Goal: Use online tool/utility: Utilize a website feature to perform a specific function

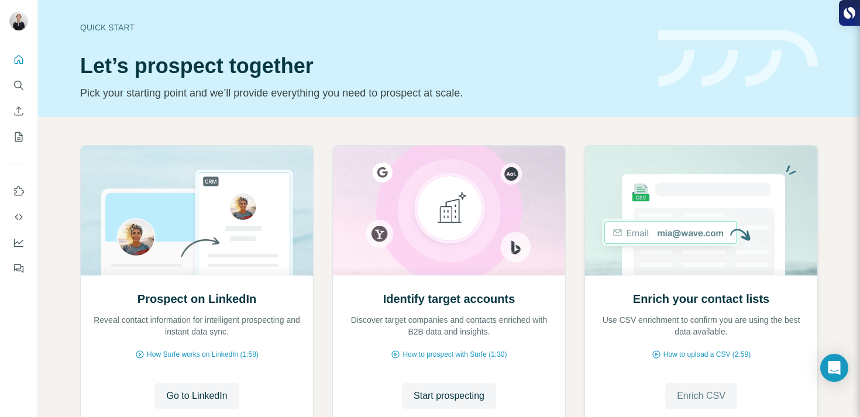
click at [699, 394] on span "Enrich CSV" at bounding box center [701, 396] width 49 height 14
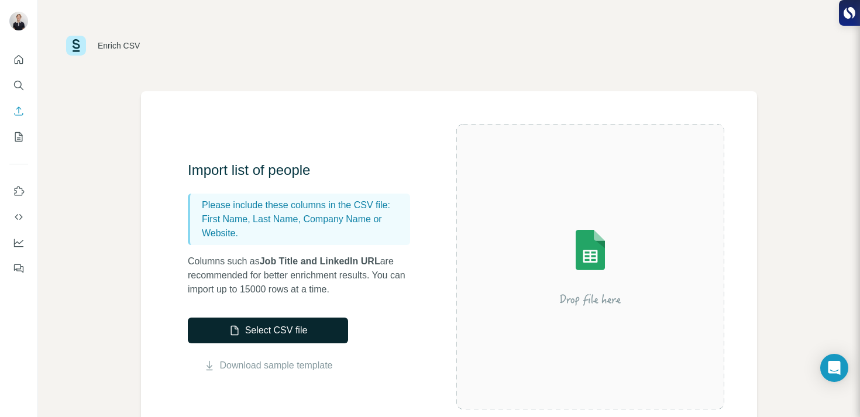
click at [251, 330] on button "Select CSV file" at bounding box center [268, 331] width 160 height 26
click at [270, 335] on button "Select CSV file" at bounding box center [268, 331] width 160 height 26
click at [245, 339] on button "Select CSV file" at bounding box center [268, 331] width 160 height 26
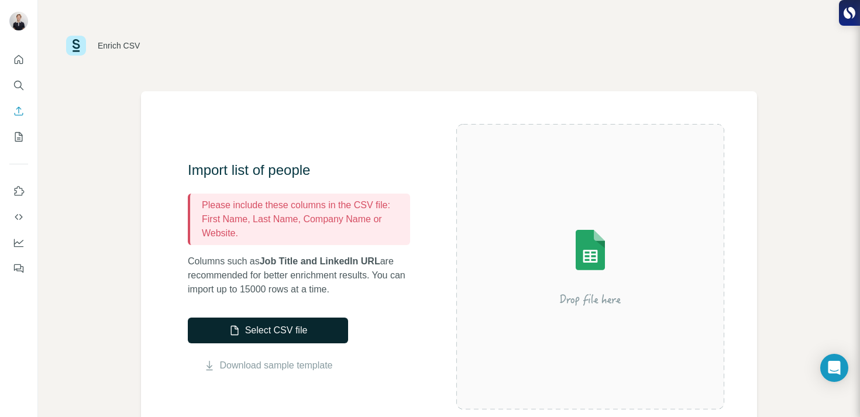
click at [272, 327] on button "Select CSV file" at bounding box center [268, 331] width 160 height 26
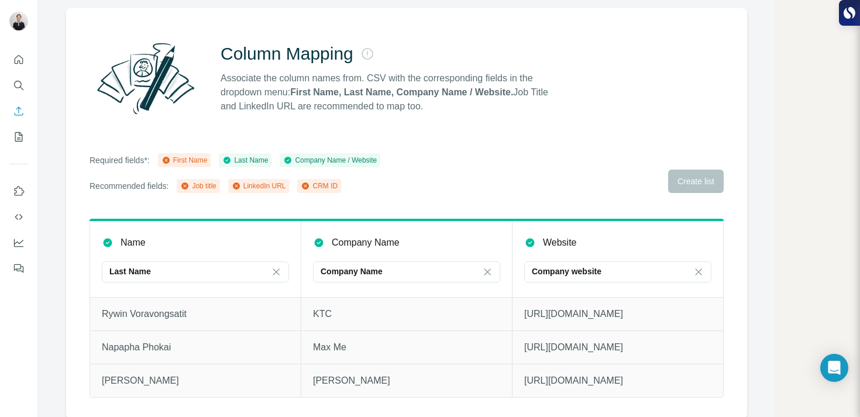
scroll to position [84, 0]
click at [695, 181] on div "Required fields*: First Name Last Name Company Name / Website Recommended field…" at bounding box center [407, 172] width 634 height 40
click at [692, 179] on div "Required fields*: First Name Last Name Company Name / Website Recommended field…" at bounding box center [407, 172] width 634 height 40
click at [205, 160] on div "First Name" at bounding box center [185, 159] width 46 height 11
click at [18, 114] on icon "Enrich CSV" at bounding box center [19, 111] width 12 height 12
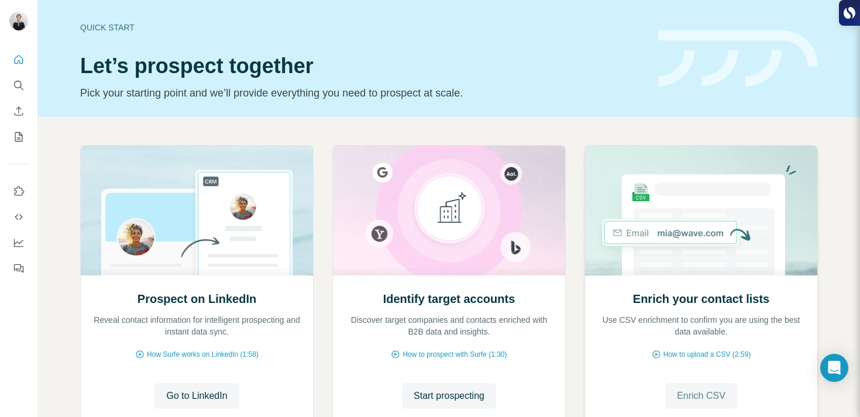
click at [695, 397] on span "Enrich CSV" at bounding box center [701, 396] width 49 height 14
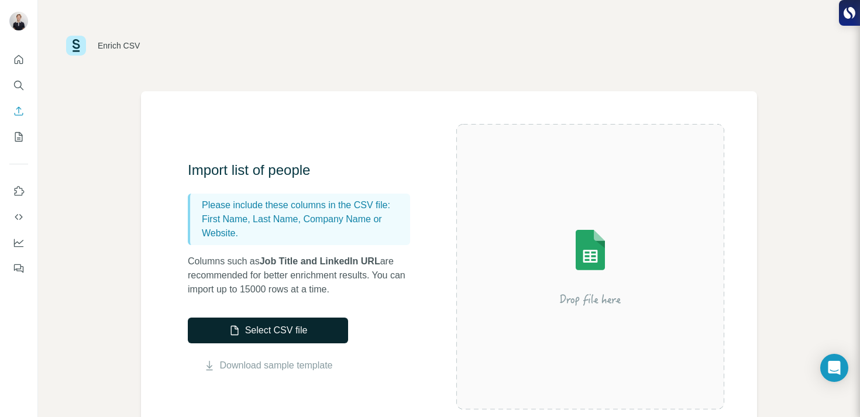
click at [317, 334] on button "Select CSV file" at bounding box center [268, 331] width 160 height 26
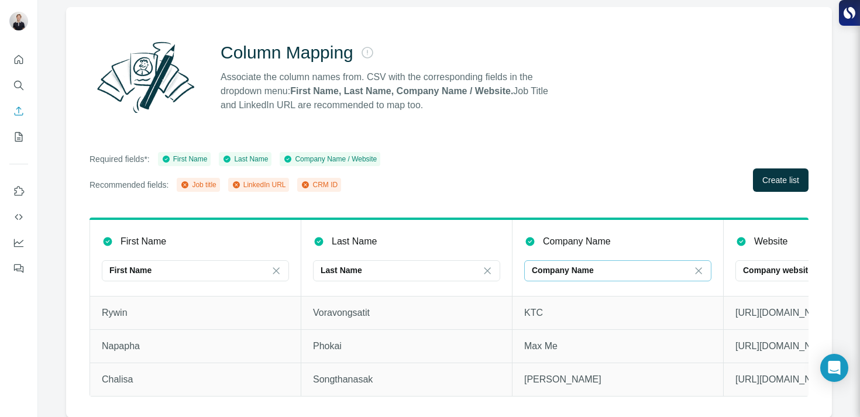
scroll to position [0, 126]
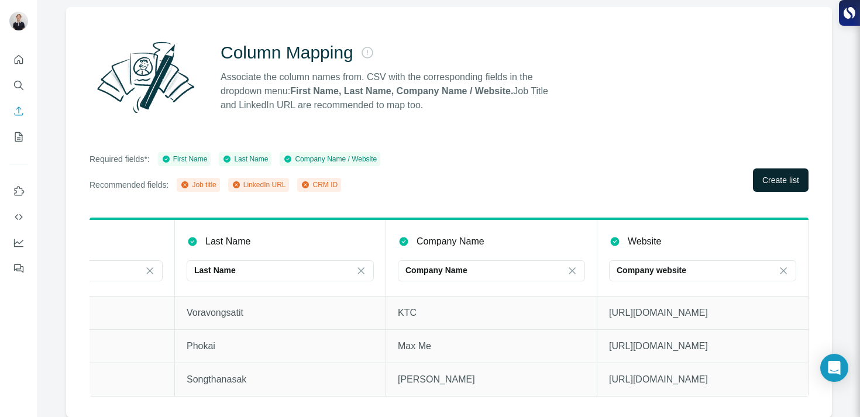
click at [778, 186] on span "Create list" at bounding box center [781, 180] width 37 height 12
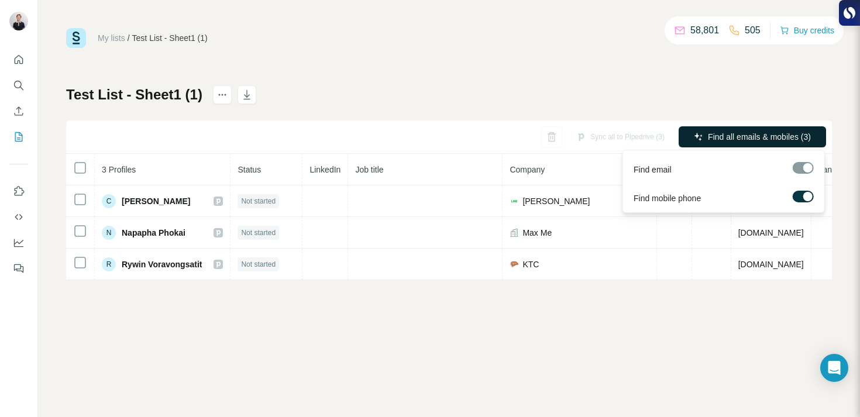
click at [739, 133] on span "Find all emails & mobiles (3)" at bounding box center [759, 137] width 103 height 12
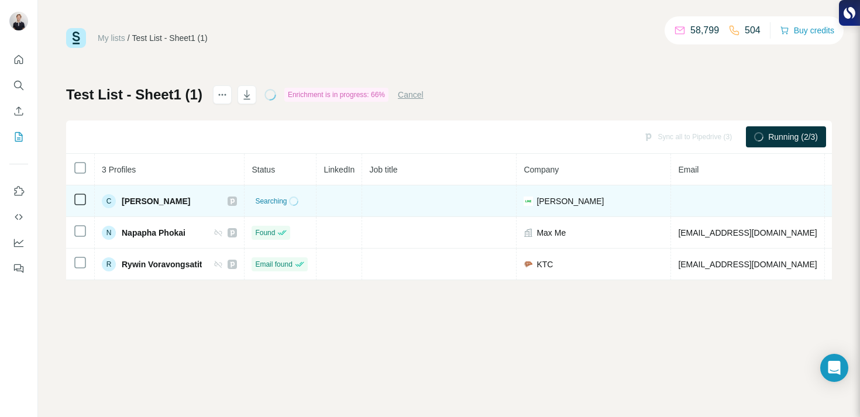
click at [341, 204] on td at bounding box center [340, 202] width 46 height 32
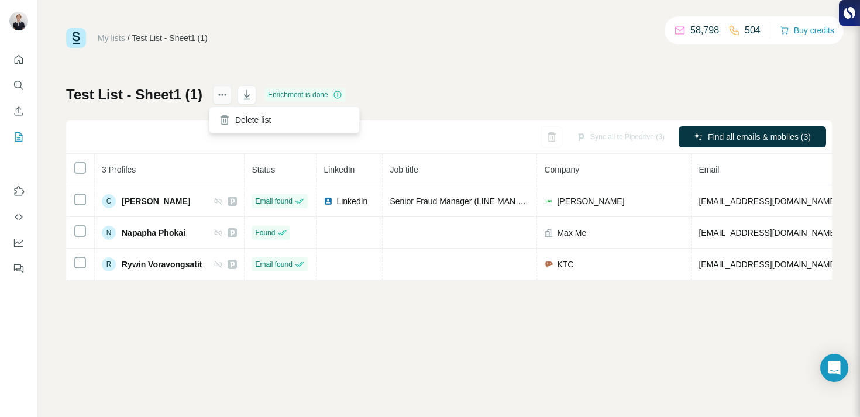
click at [219, 91] on icon "actions" at bounding box center [223, 95] width 12 height 12
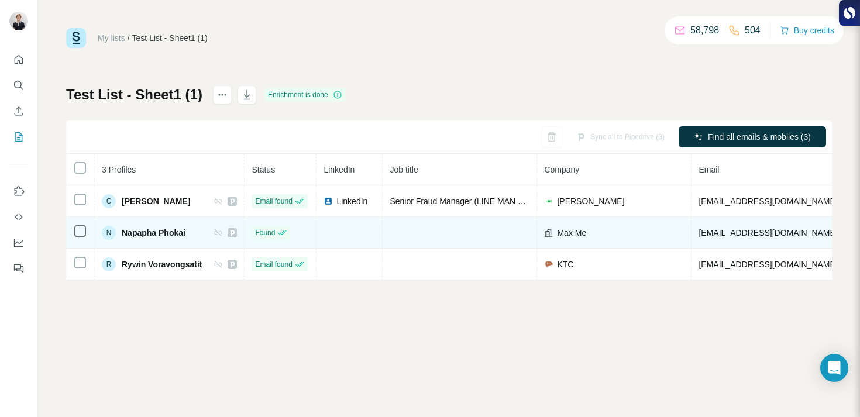
click at [348, 231] on td at bounding box center [350, 233] width 66 height 32
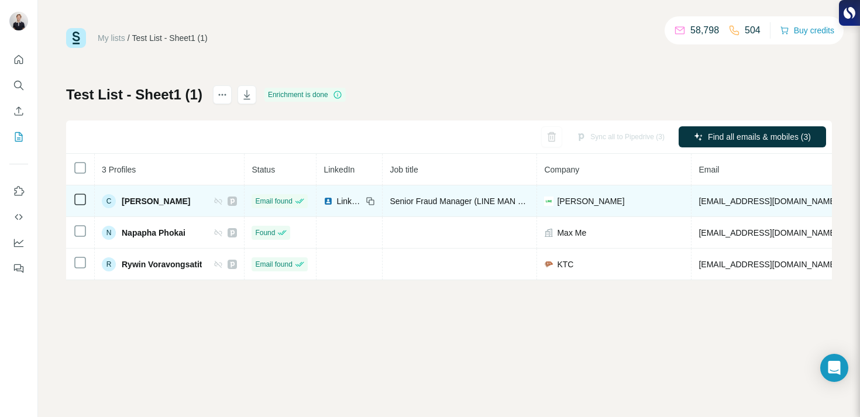
click at [352, 202] on span "LinkedIn" at bounding box center [350, 201] width 26 height 12
